Goal: Transaction & Acquisition: Purchase product/service

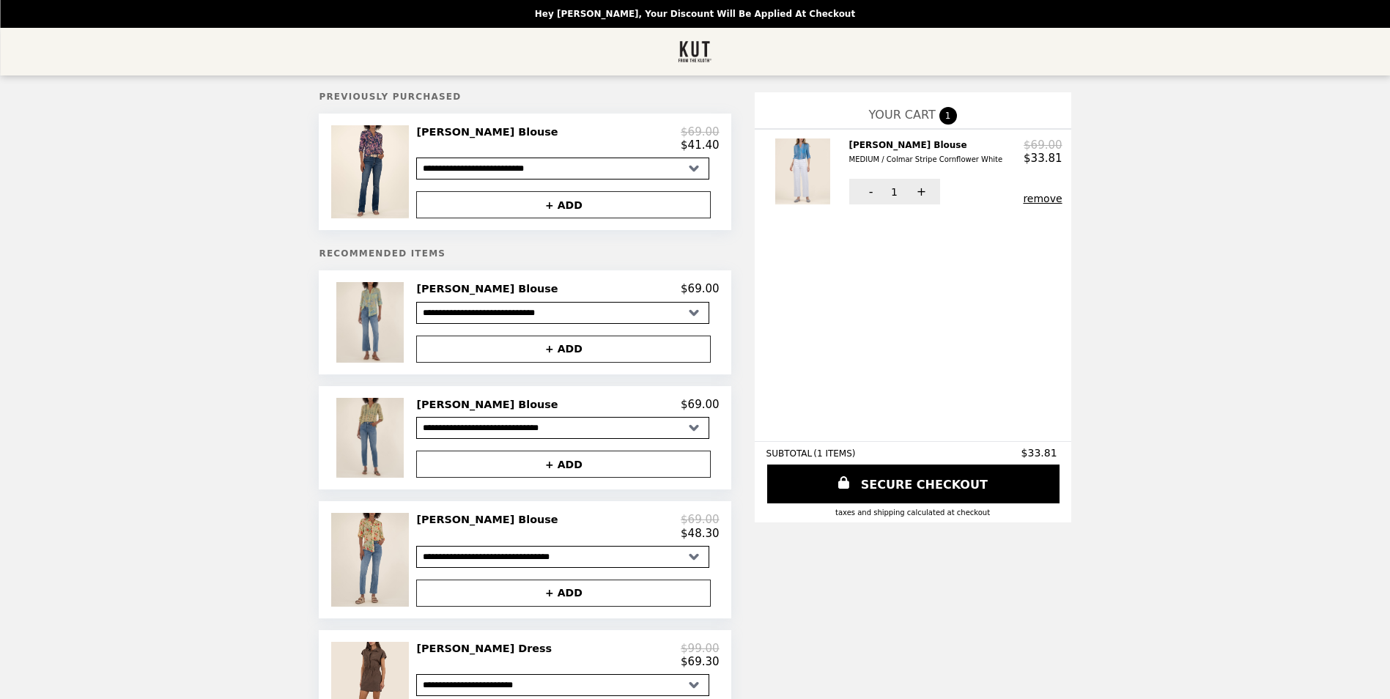
select select "**********"
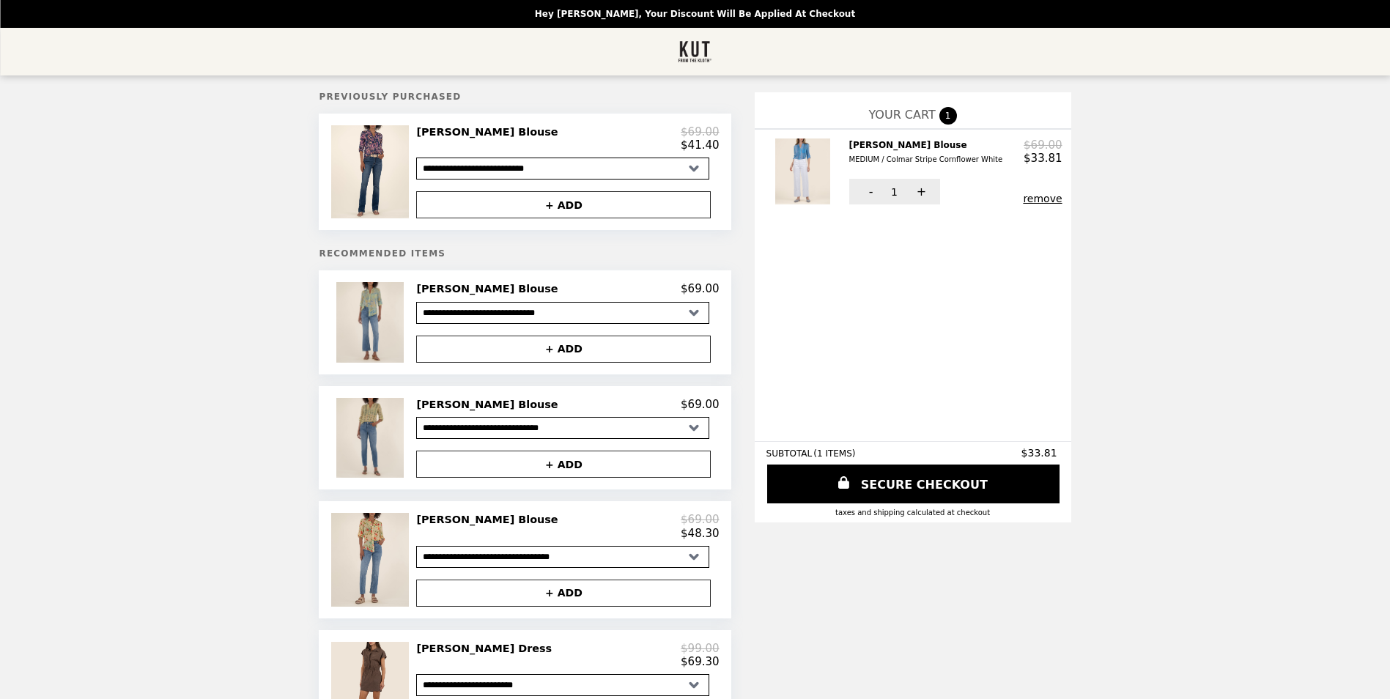
select select "**********"
click at [485, 320] on select "**********" at bounding box center [562, 313] width 293 height 22
click at [407, 318] on img at bounding box center [371, 322] width 70 height 80
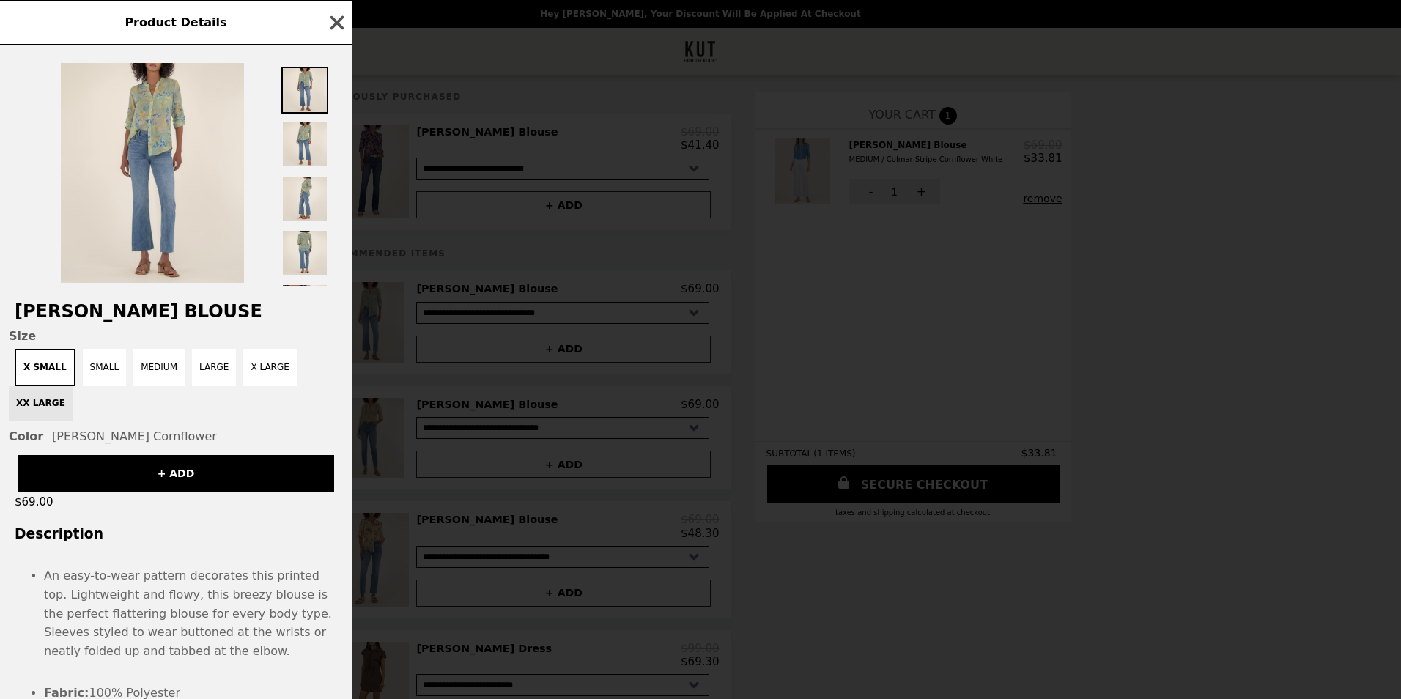
click at [335, 19] on icon "button" at bounding box center [338, 22] width 14 height 14
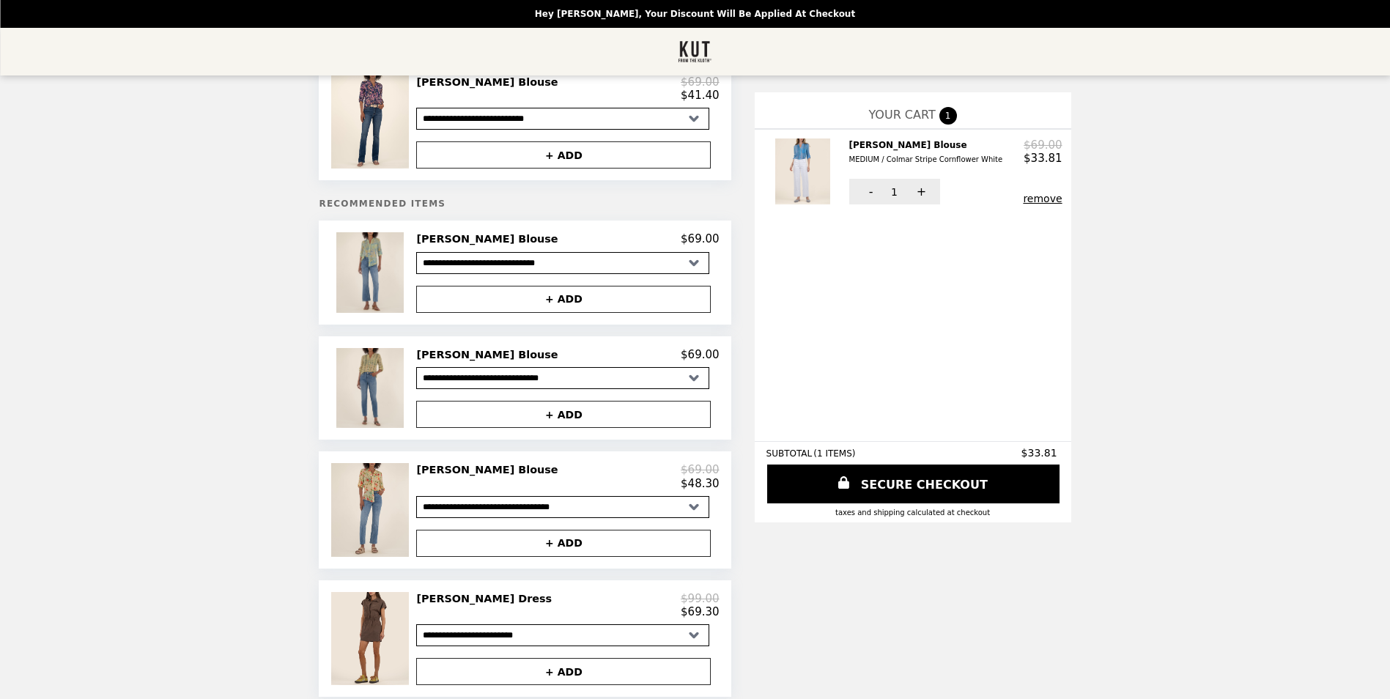
scroll to position [73, 0]
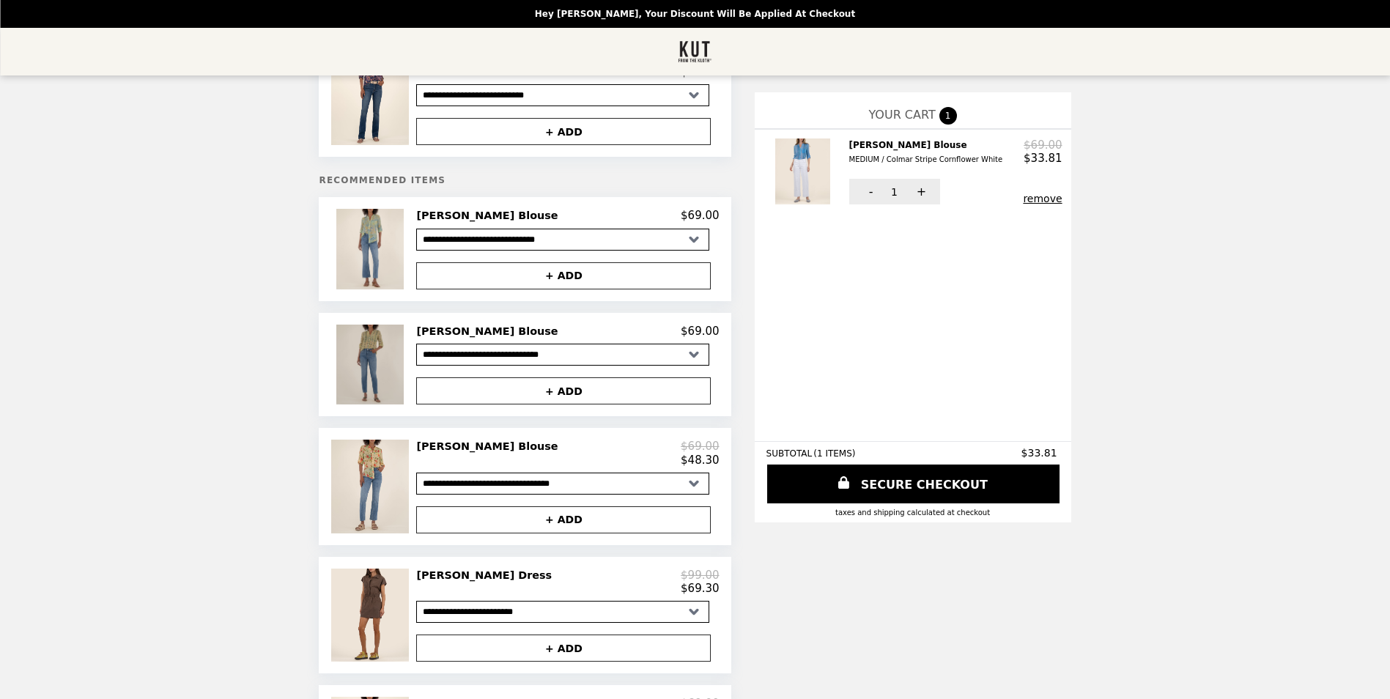
click at [407, 364] on img at bounding box center [371, 365] width 70 height 80
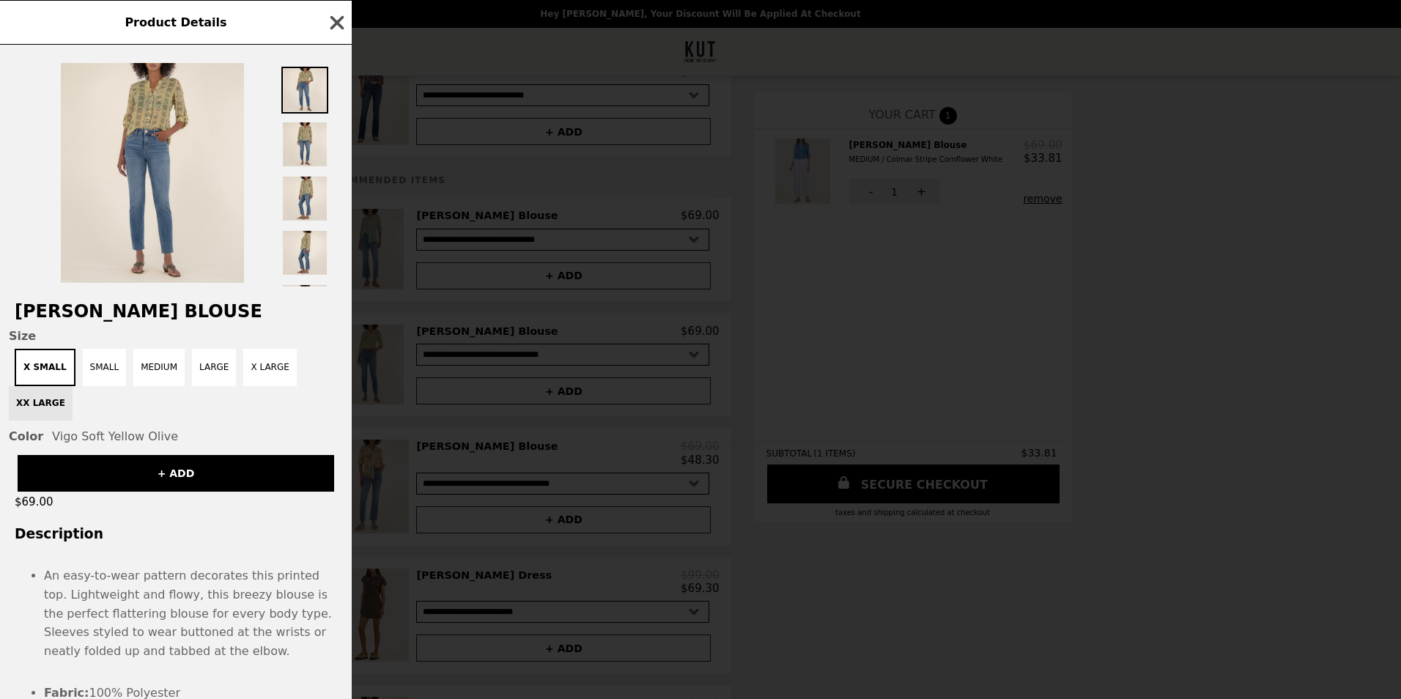
click at [339, 21] on icon "button" at bounding box center [338, 22] width 14 height 14
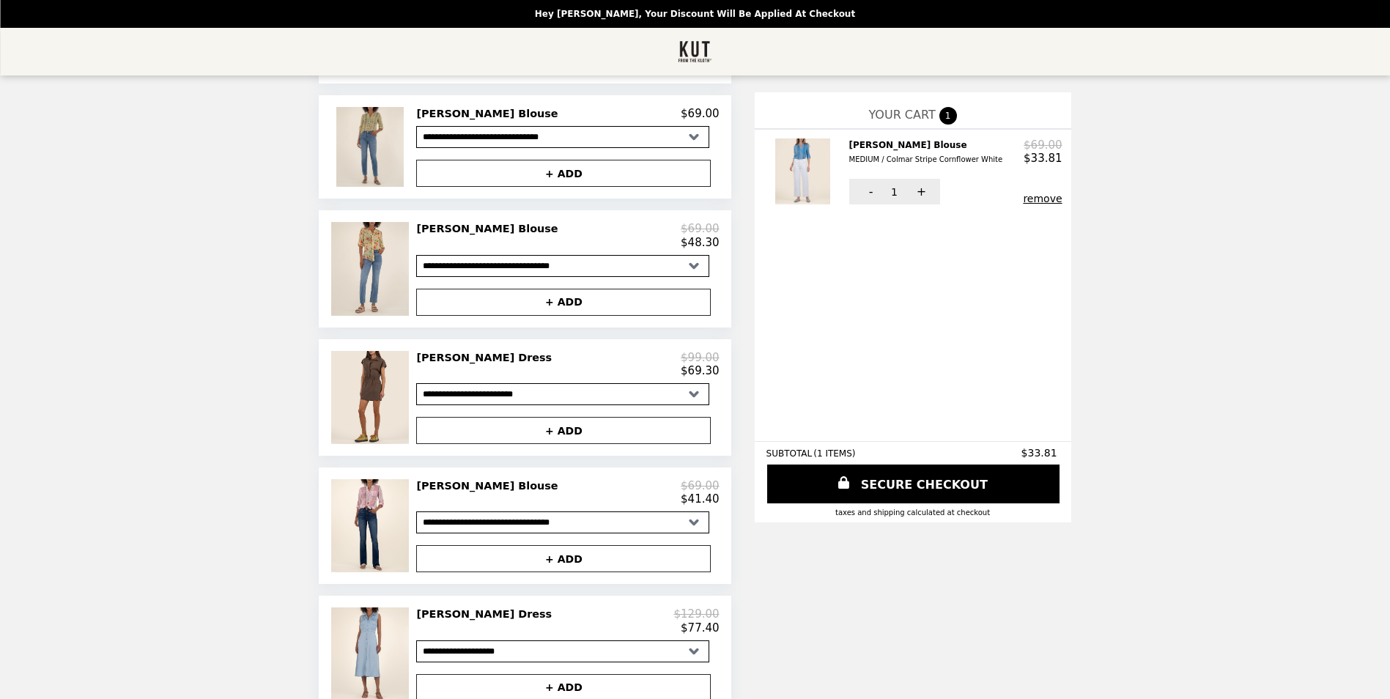
scroll to position [293, 0]
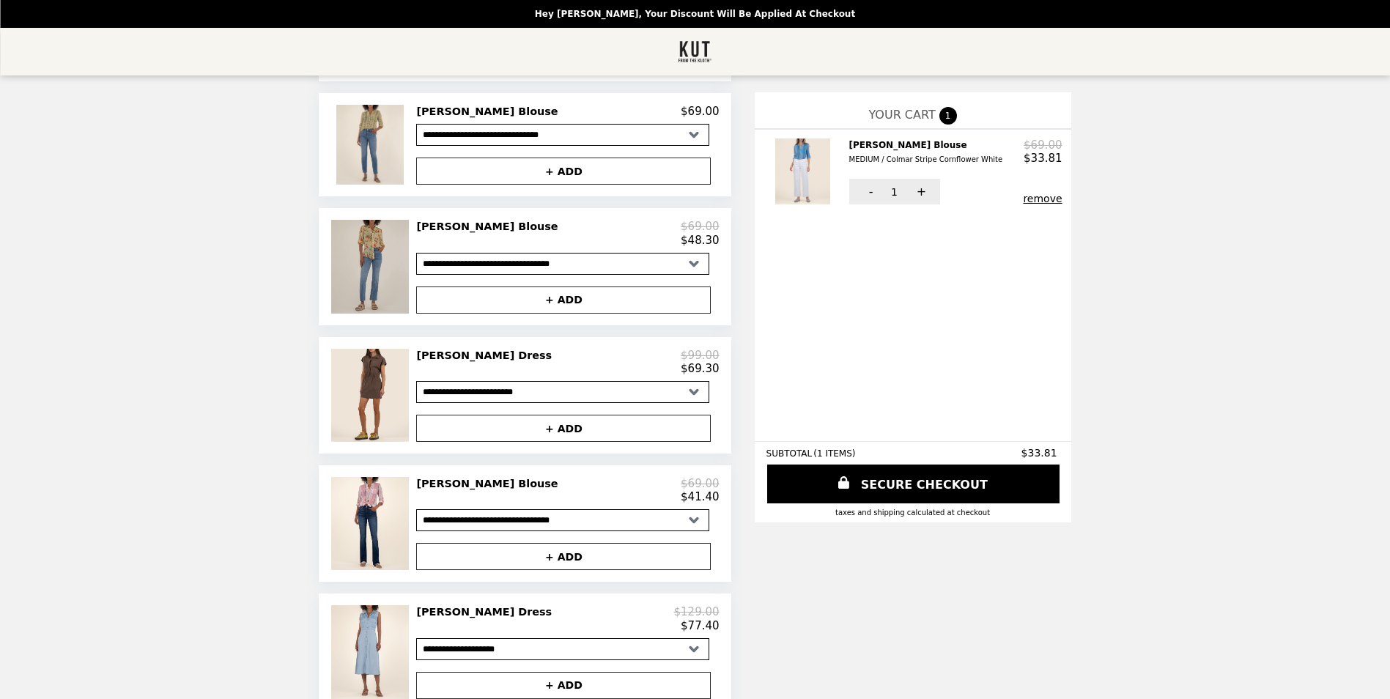
click at [413, 280] on img at bounding box center [371, 266] width 81 height 93
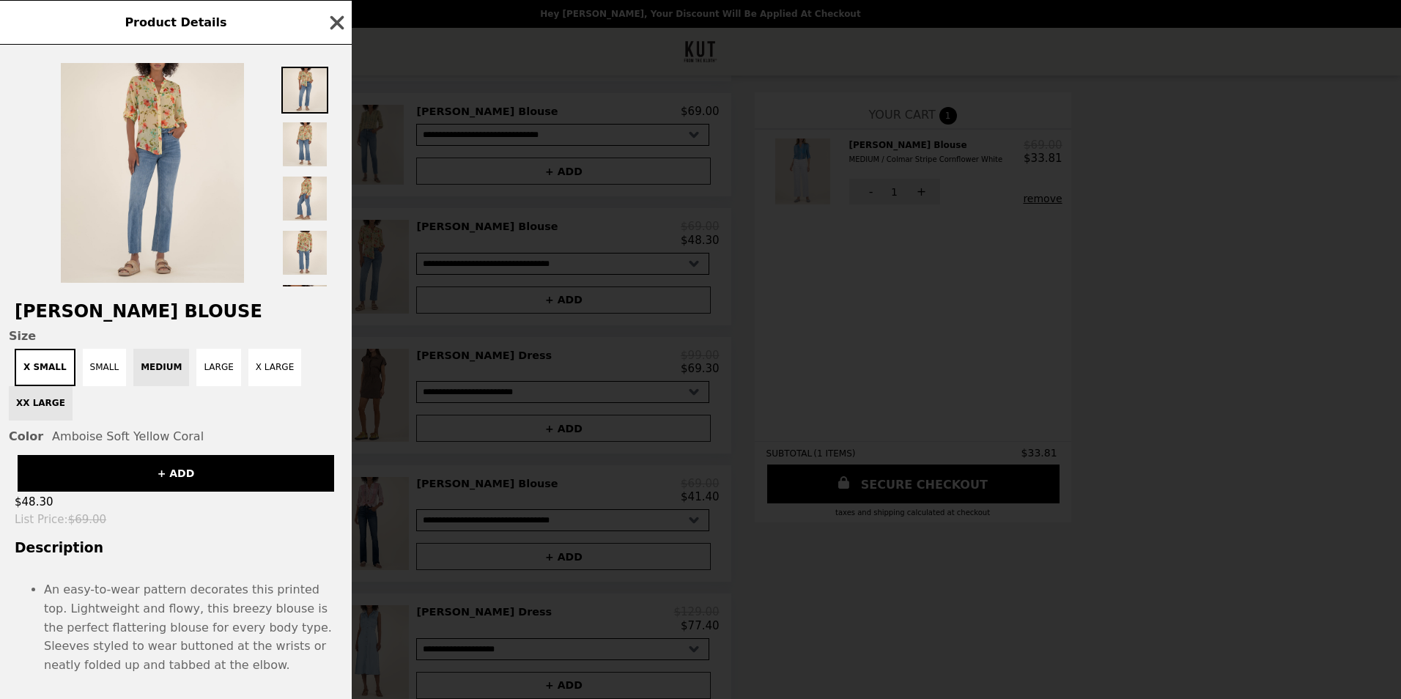
click at [332, 21] on icon "button" at bounding box center [337, 23] width 22 height 22
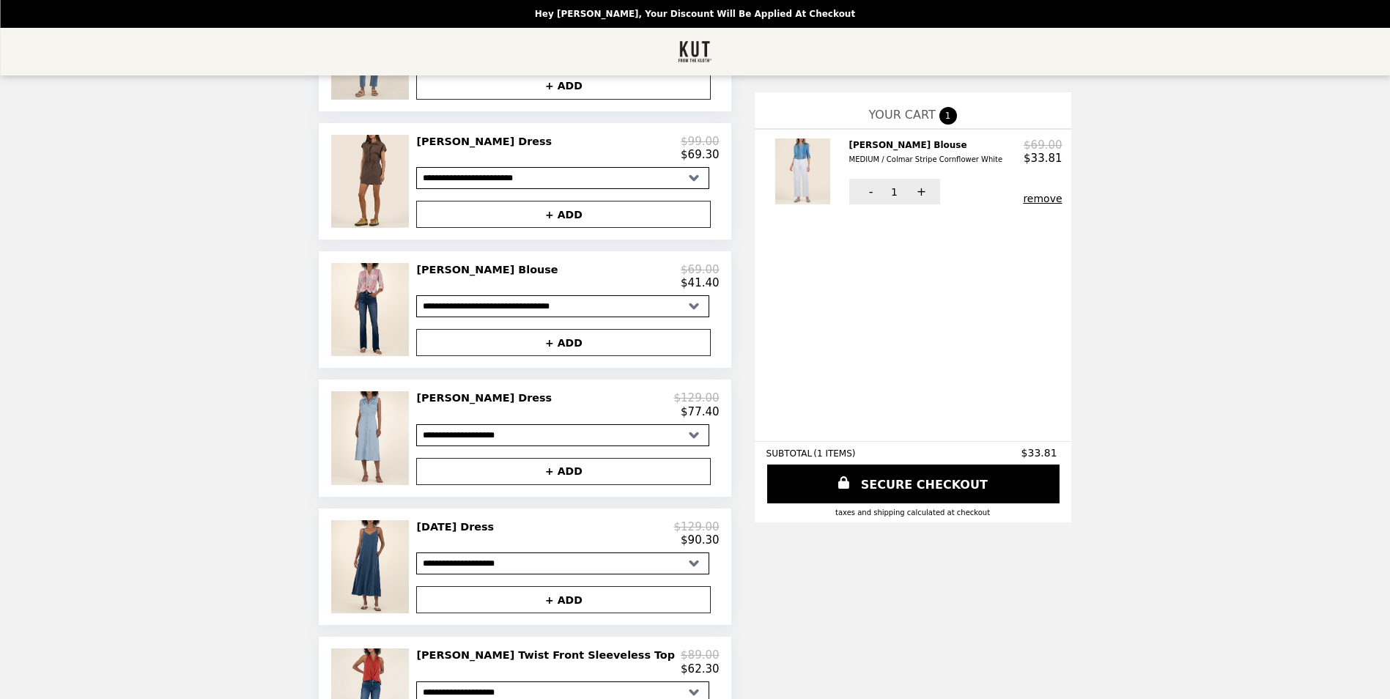
scroll to position [513, 0]
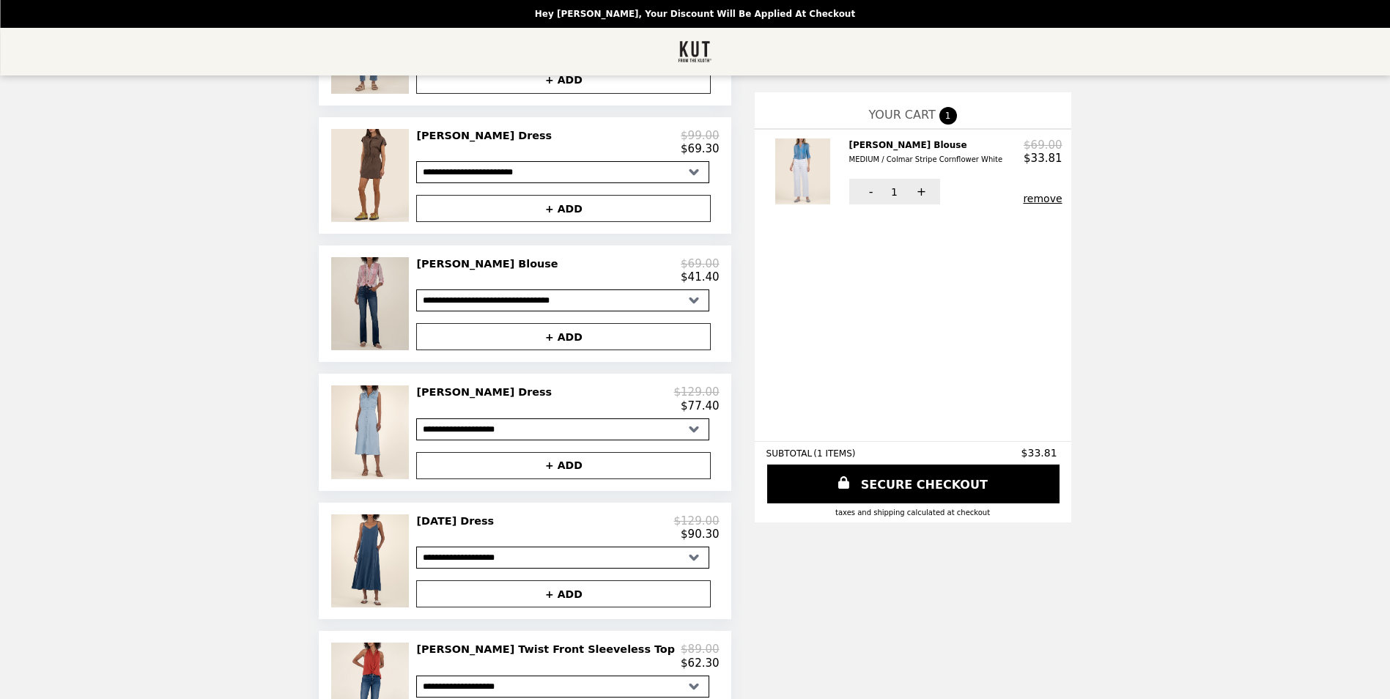
click at [409, 305] on img at bounding box center [371, 303] width 81 height 93
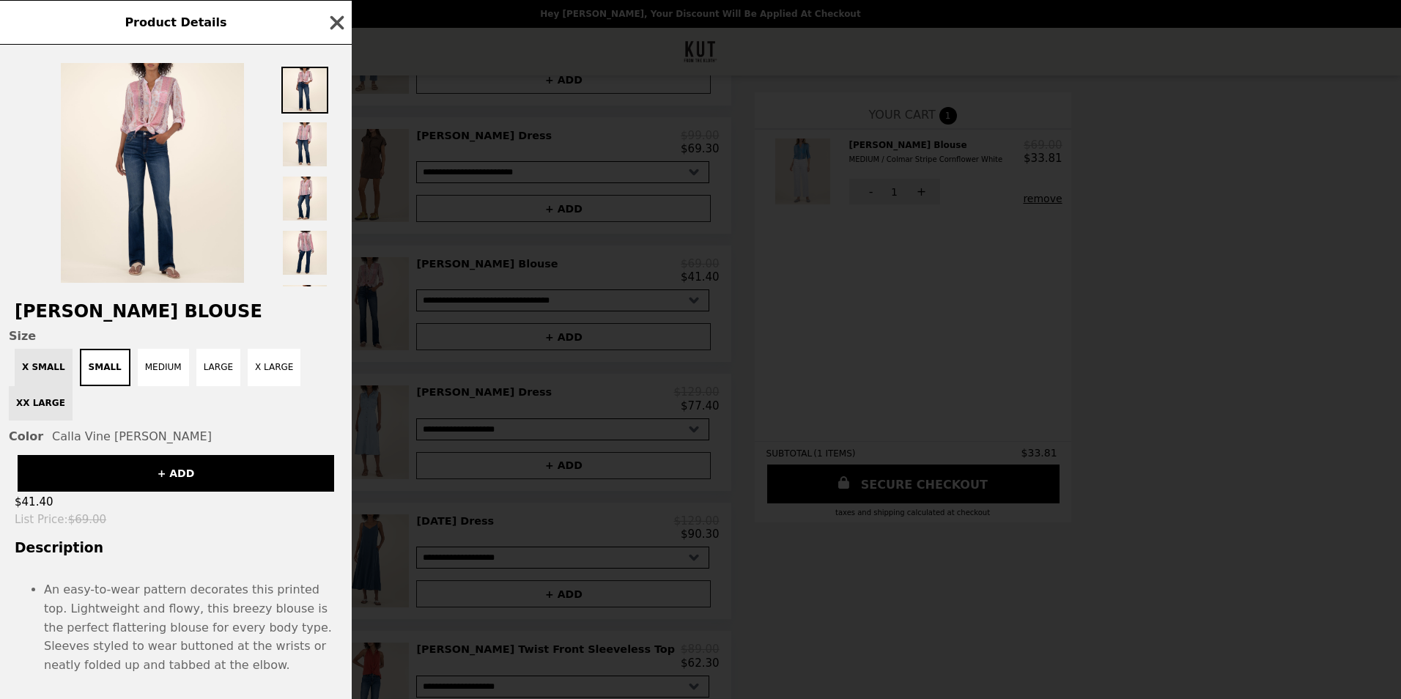
click at [342, 18] on icon "button" at bounding box center [338, 22] width 14 height 14
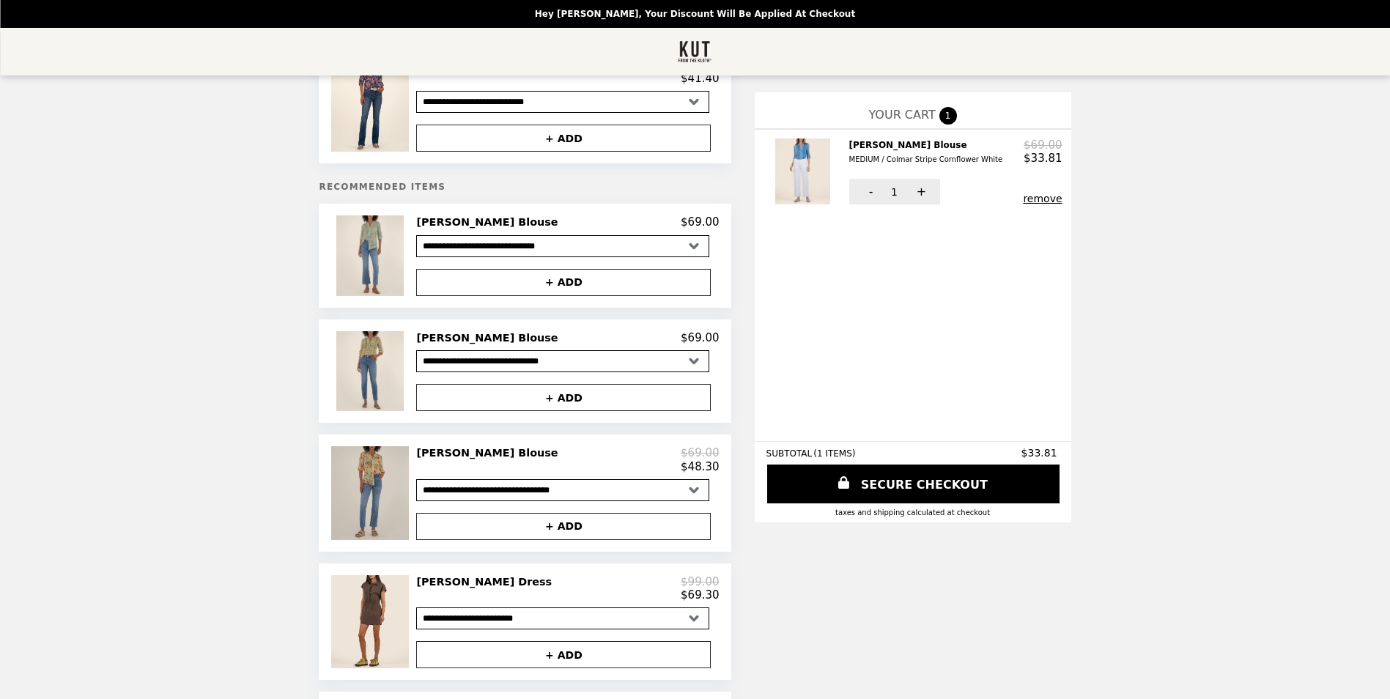
scroll to position [0, 0]
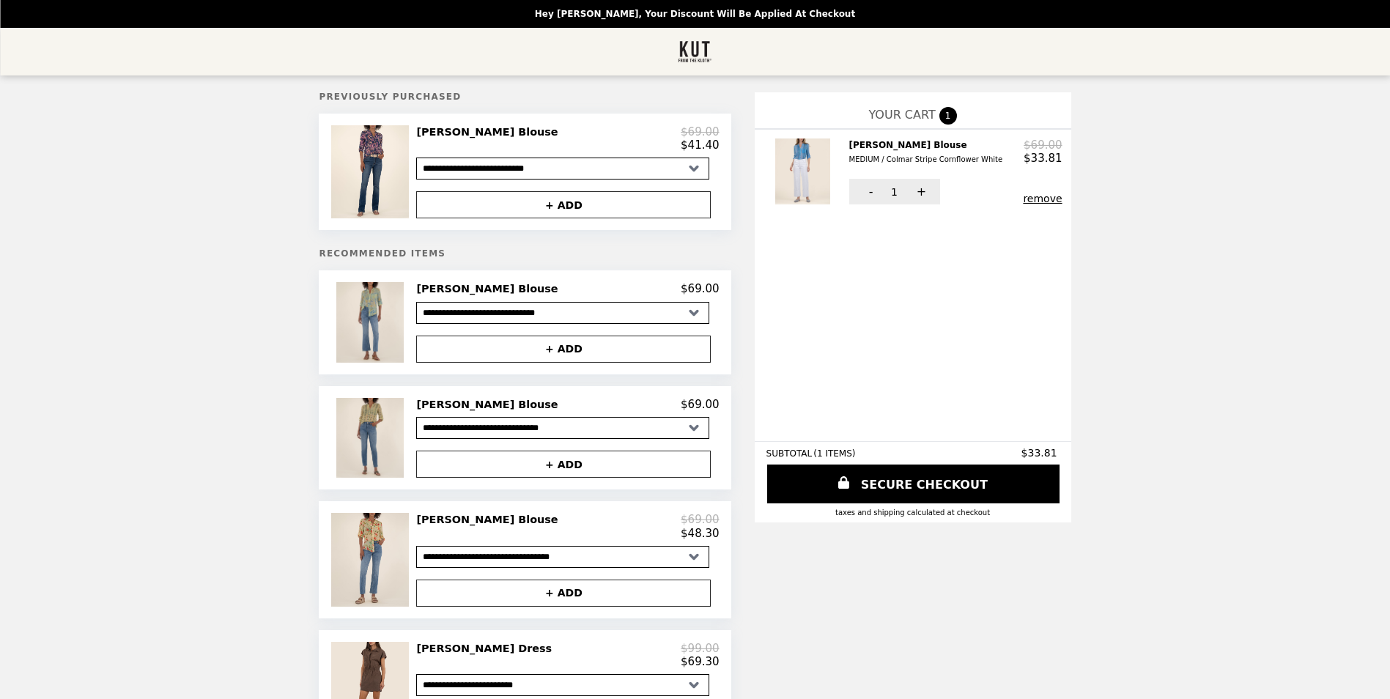
click at [694, 55] on img "Main" at bounding box center [695, 52] width 34 height 30
